Goal: Find specific page/section: Find specific page/section

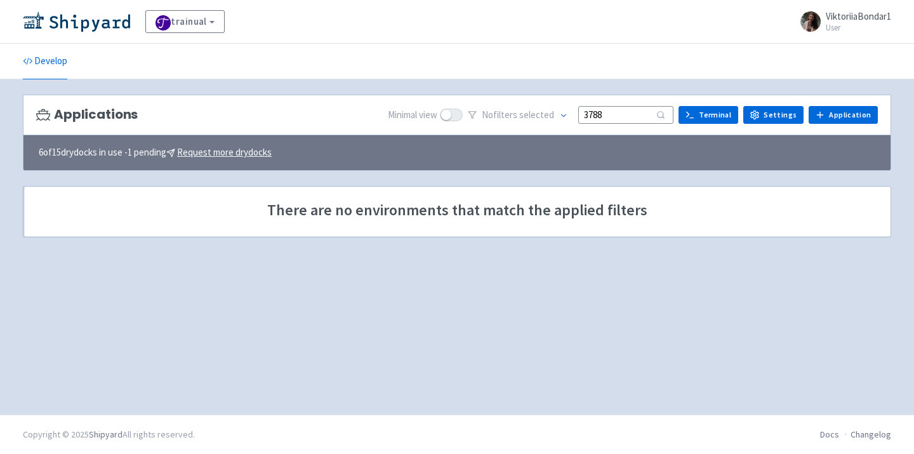
drag, startPoint x: 0, startPoint y: 0, endPoint x: 434, endPoint y: 116, distance: 448.9
click at [434, 116] on div "Minimal view No filter s selected 3788 Terminal Settings Application Terminal" at bounding box center [633, 115] width 490 height 20
type input "3758"
click at [85, 20] on img at bounding box center [76, 21] width 107 height 20
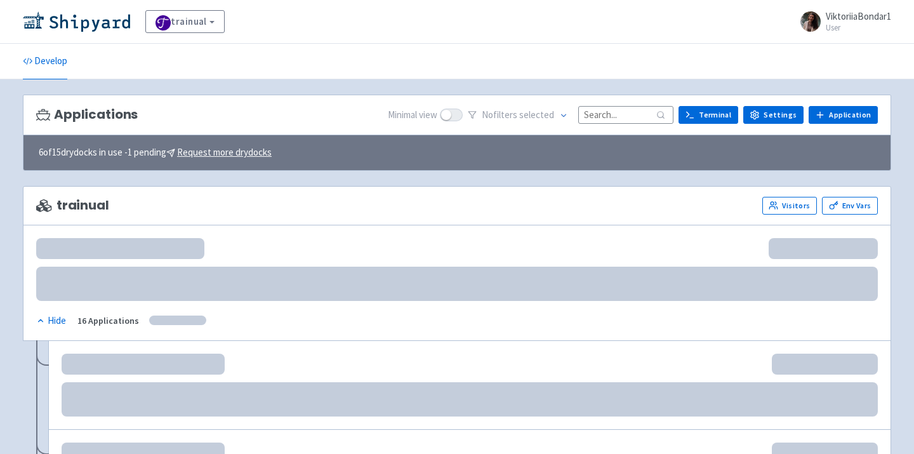
click at [617, 119] on input at bounding box center [626, 114] width 95 height 17
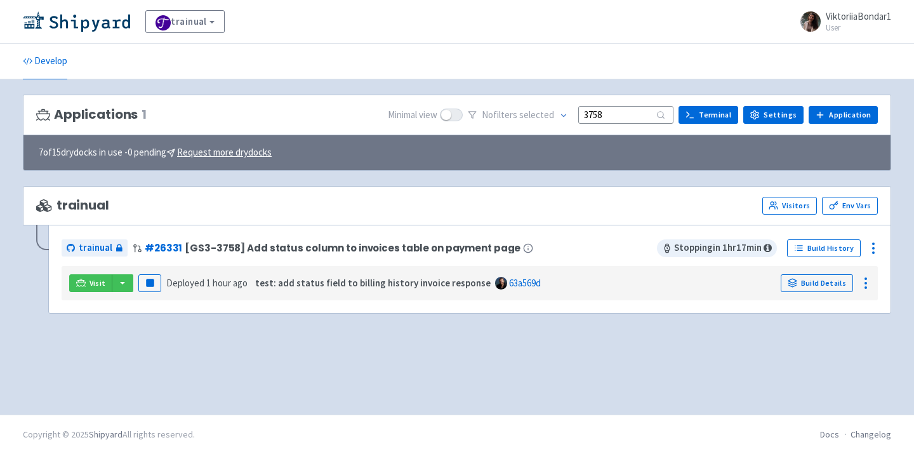
type input "3758"
